Goal: Entertainment & Leisure: Consume media (video, audio)

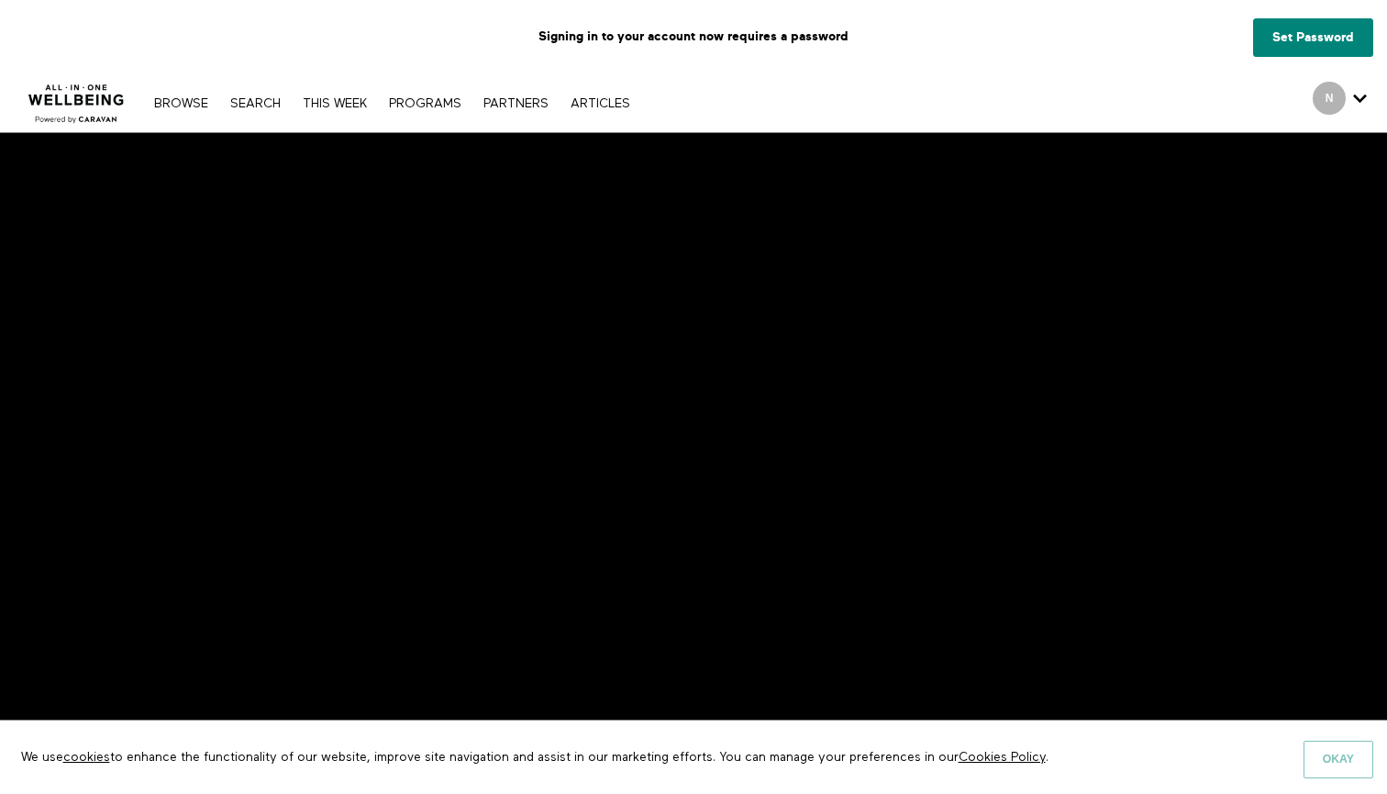
click at [1325, 757] on button "Okay" at bounding box center [1339, 759] width 70 height 37
click at [1350, 763] on button "Okay" at bounding box center [1339, 759] width 70 height 37
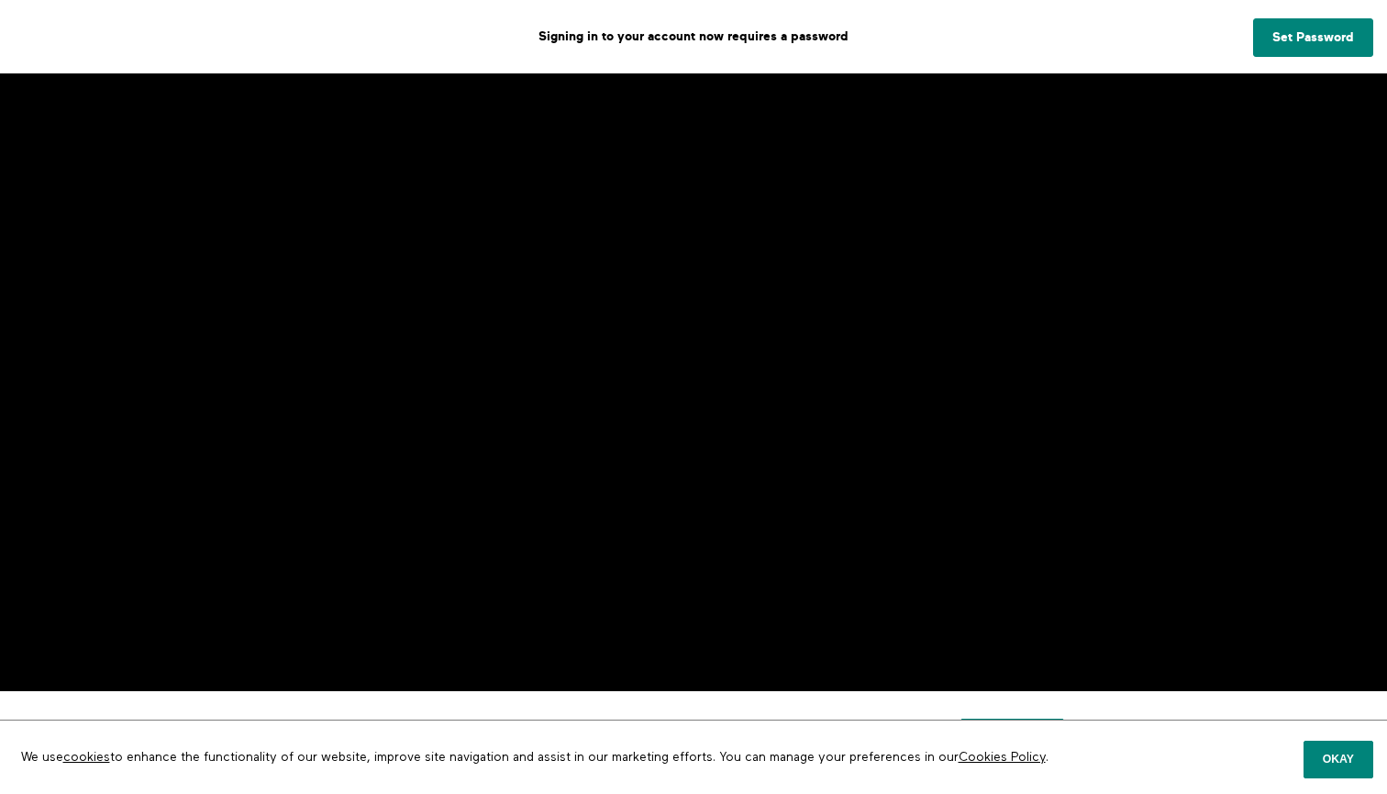
scroll to position [72, 0]
